Goal: Task Accomplishment & Management: Manage account settings

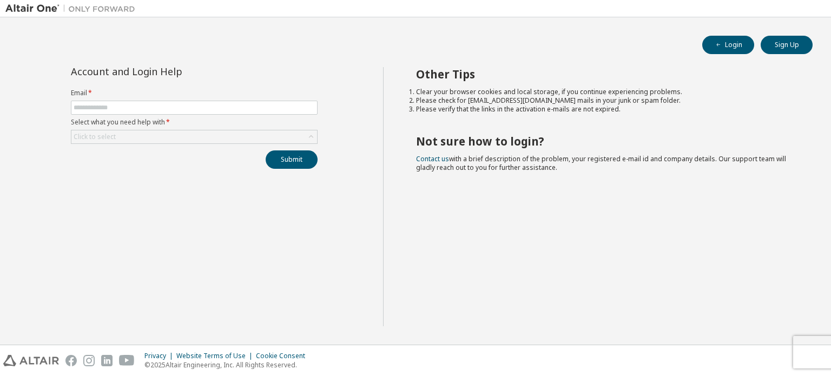
click at [738, 104] on li "Please check for noreply@okta.com mails in your junk or spam folder." at bounding box center [604, 100] width 377 height 9
click at [728, 41] on button "Login" at bounding box center [728, 45] width 52 height 18
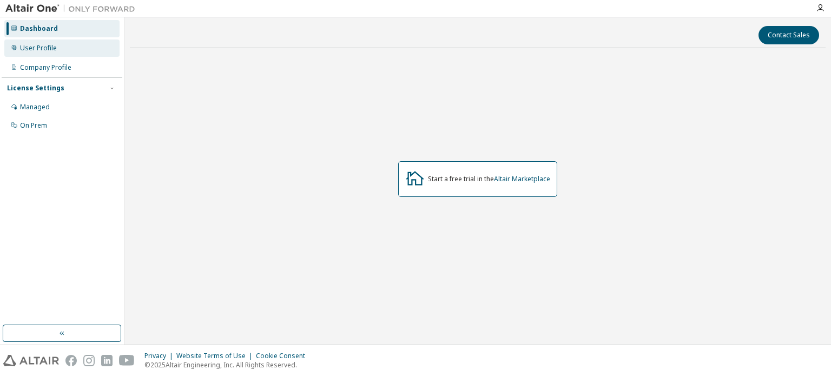
click at [50, 50] on div "User Profile" at bounding box center [38, 48] width 37 height 9
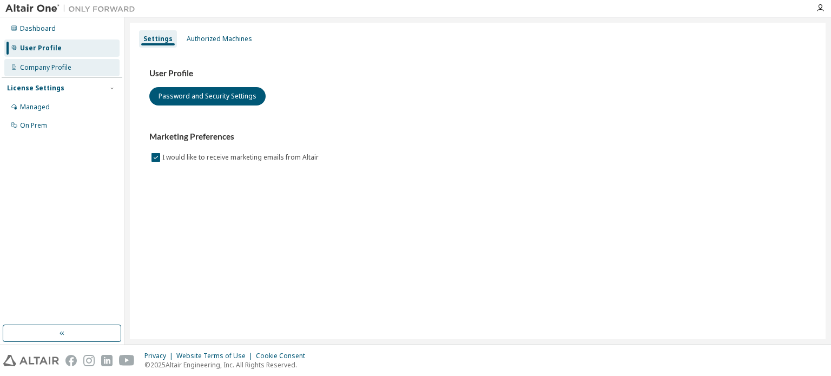
click at [51, 67] on div "Company Profile" at bounding box center [45, 67] width 51 height 9
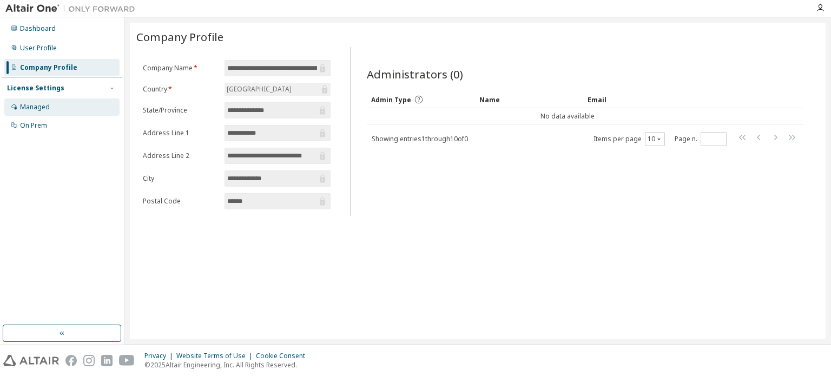
click at [53, 105] on div "Managed" at bounding box center [61, 106] width 115 height 17
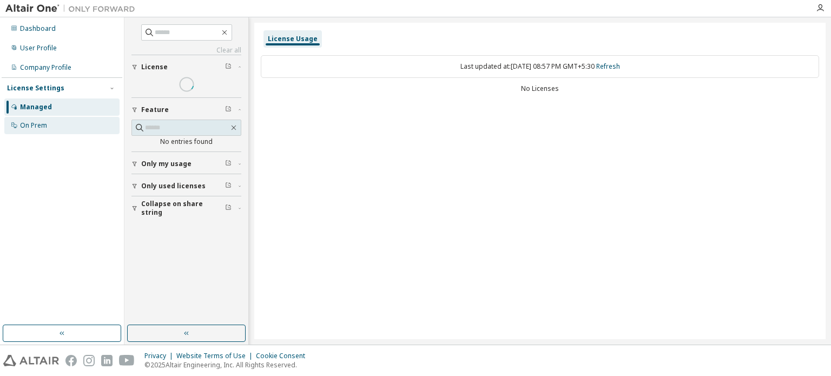
click at [54, 129] on div "On Prem" at bounding box center [61, 125] width 115 height 17
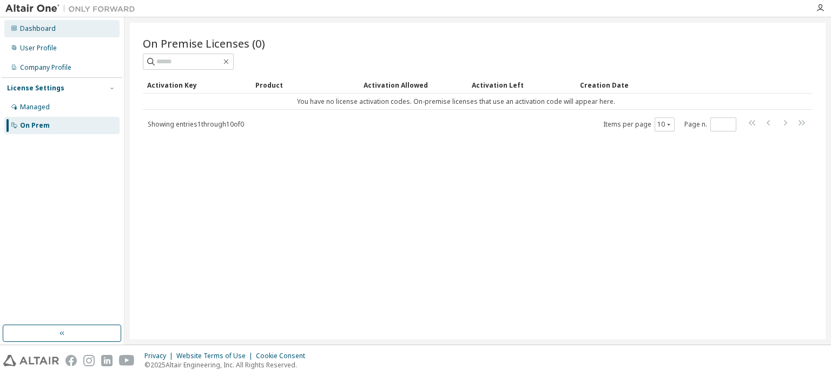
click at [31, 30] on div "Dashboard" at bounding box center [38, 28] width 36 height 9
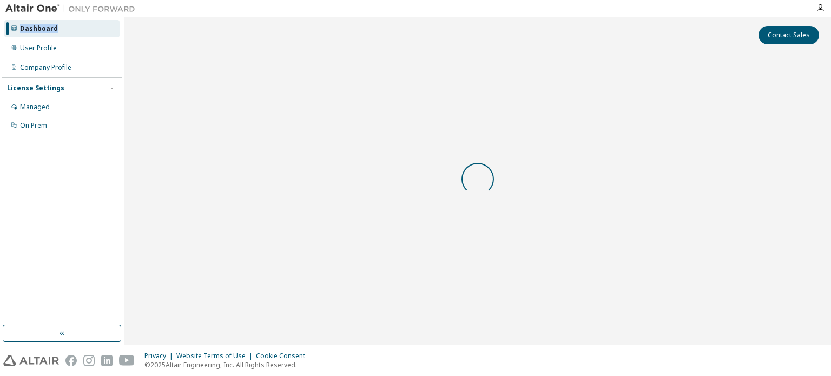
click at [31, 30] on div "Dashboard" at bounding box center [39, 28] width 38 height 9
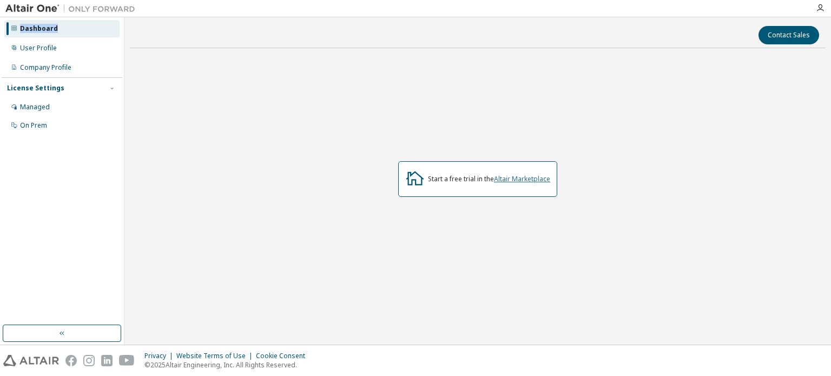
click at [524, 179] on link "Altair Marketplace" at bounding box center [522, 178] width 56 height 9
click at [100, 47] on div "User Profile" at bounding box center [61, 47] width 115 height 17
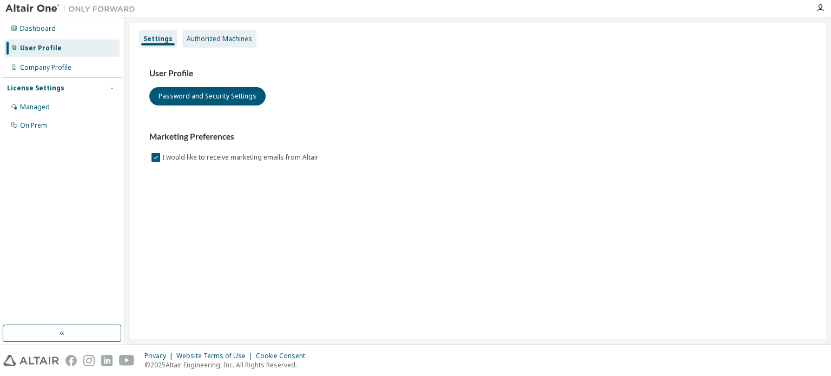
click at [195, 38] on div "Authorized Machines" at bounding box center [219, 39] width 65 height 9
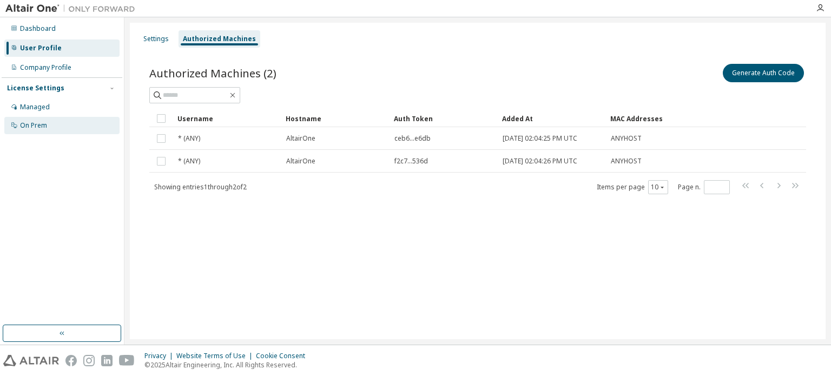
click at [83, 119] on div "On Prem" at bounding box center [61, 125] width 115 height 17
